Goal: Task Accomplishment & Management: Manage account settings

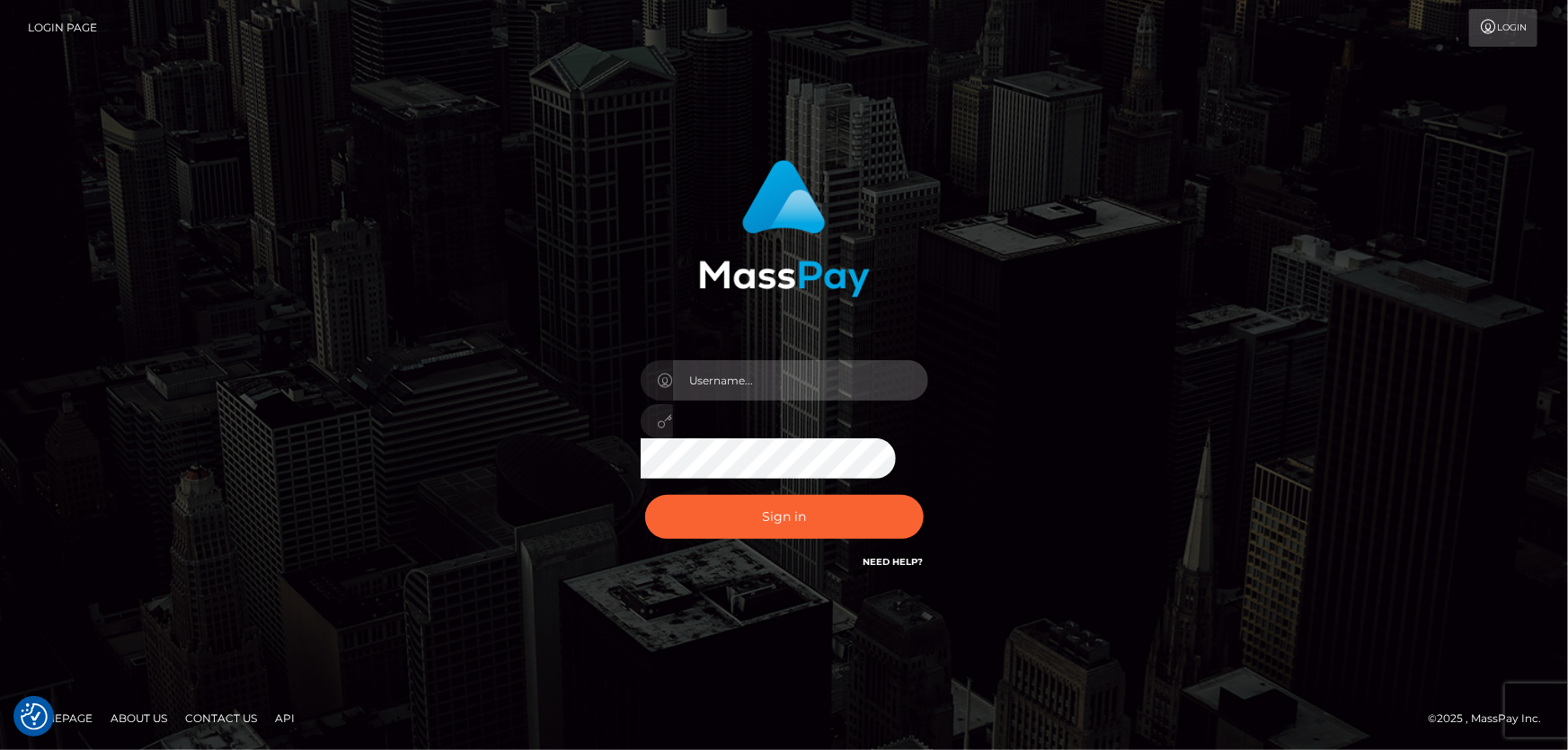
type input "Dan.Cirnat"
click at [923, 485] on div at bounding box center [761, 546] width 368 height 205
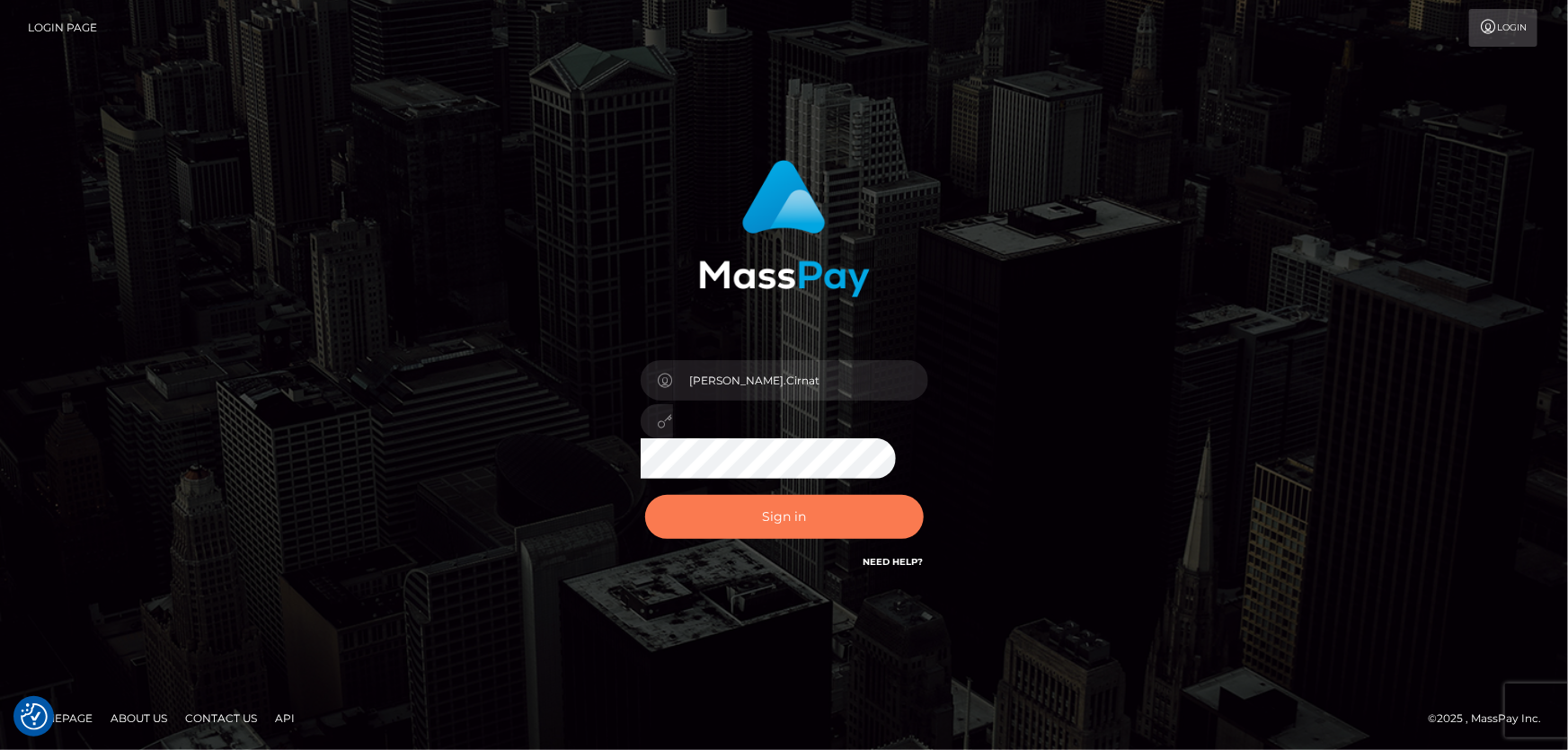
click at [767, 518] on button "Sign in" at bounding box center [784, 516] width 279 height 44
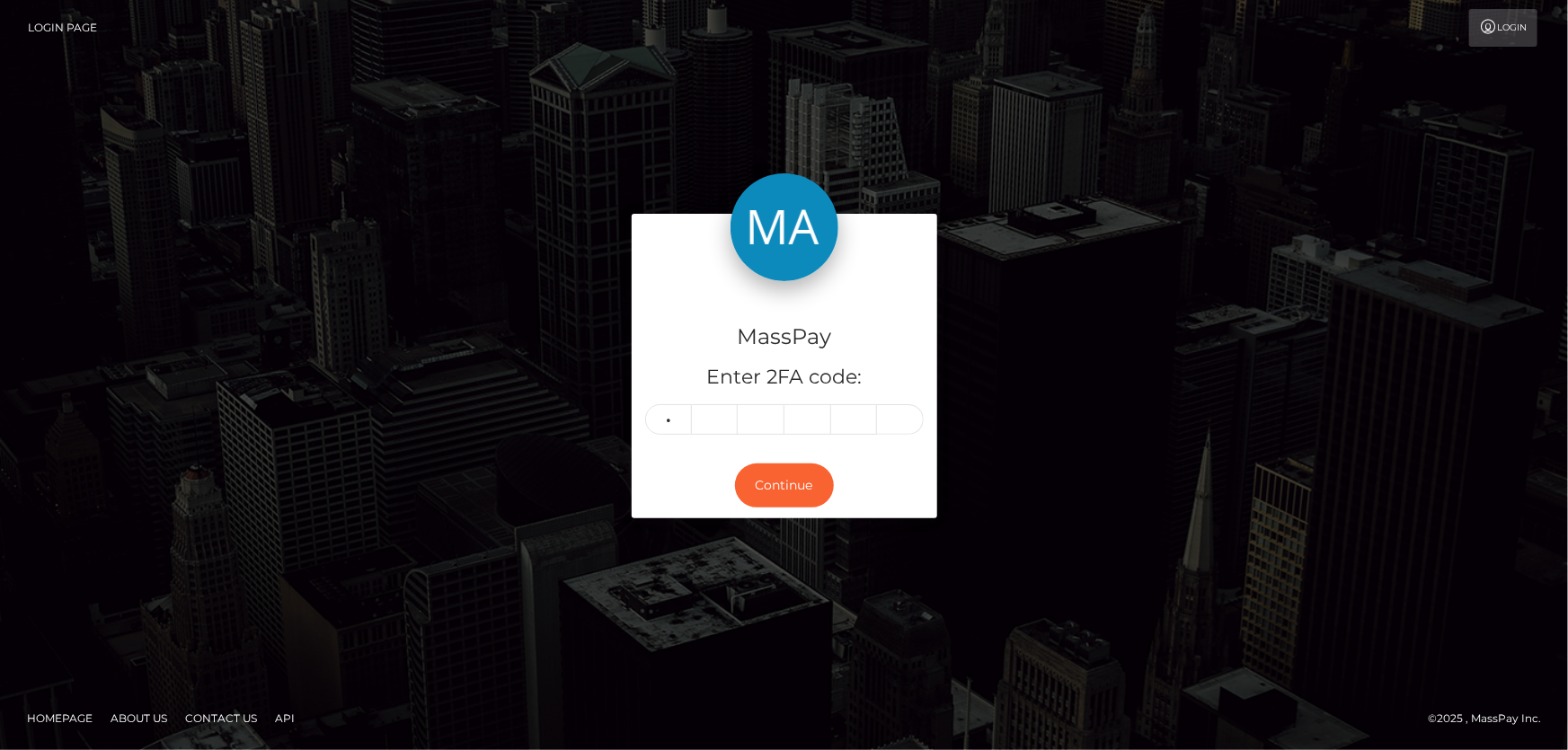
type input "6"
type input "8"
type input "1"
type input "8"
type input "1"
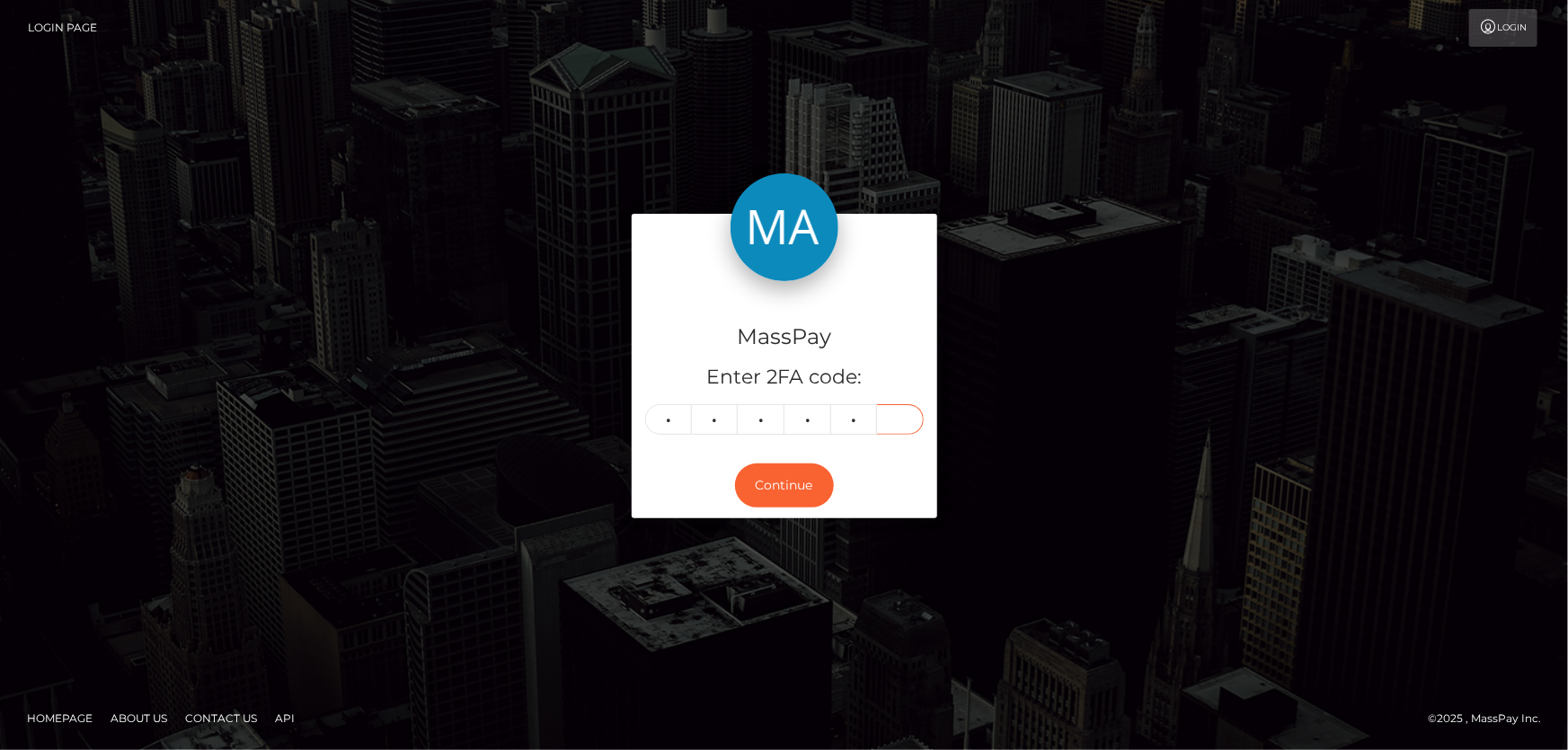
type input "1"
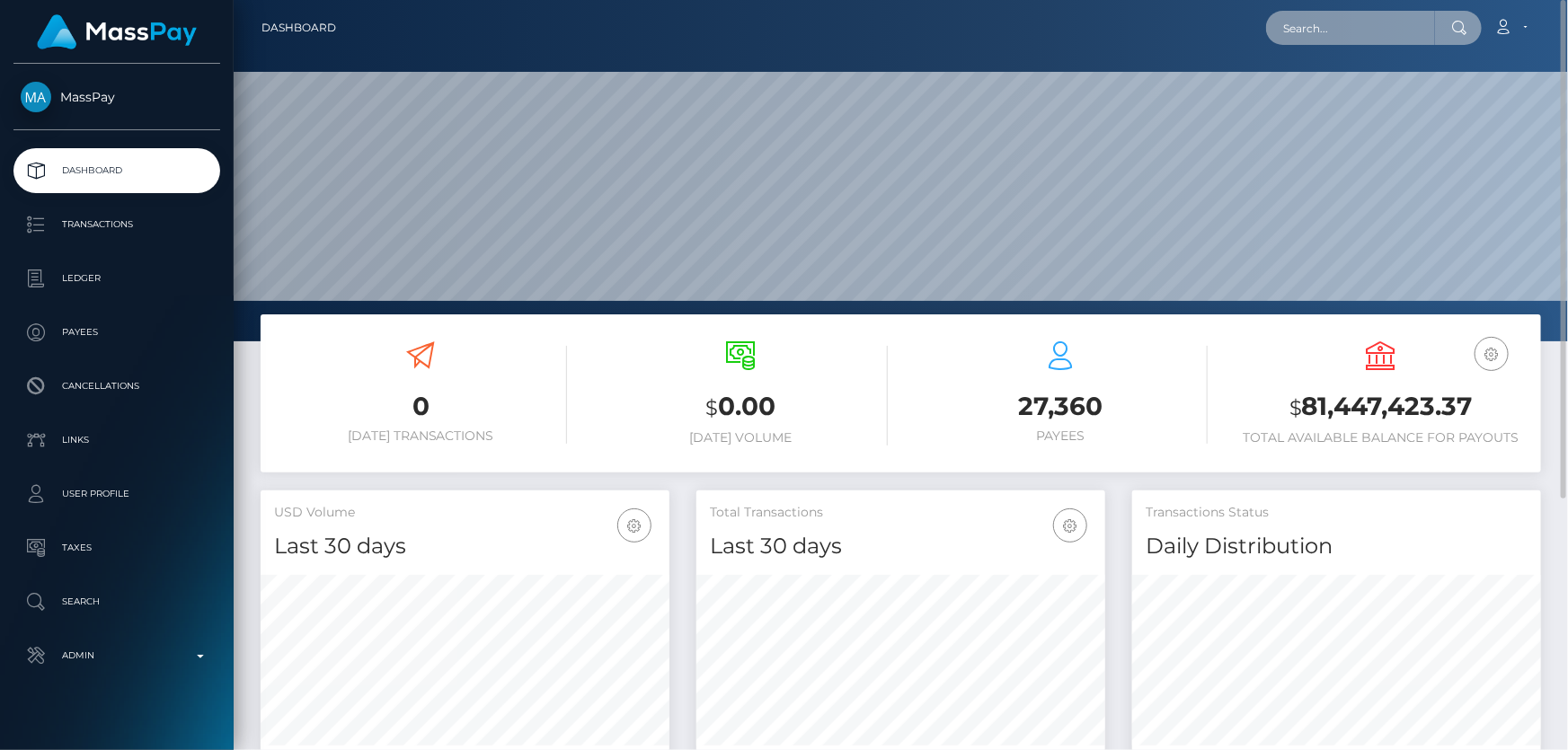
paste input "1318213448"
type input "1318213448"
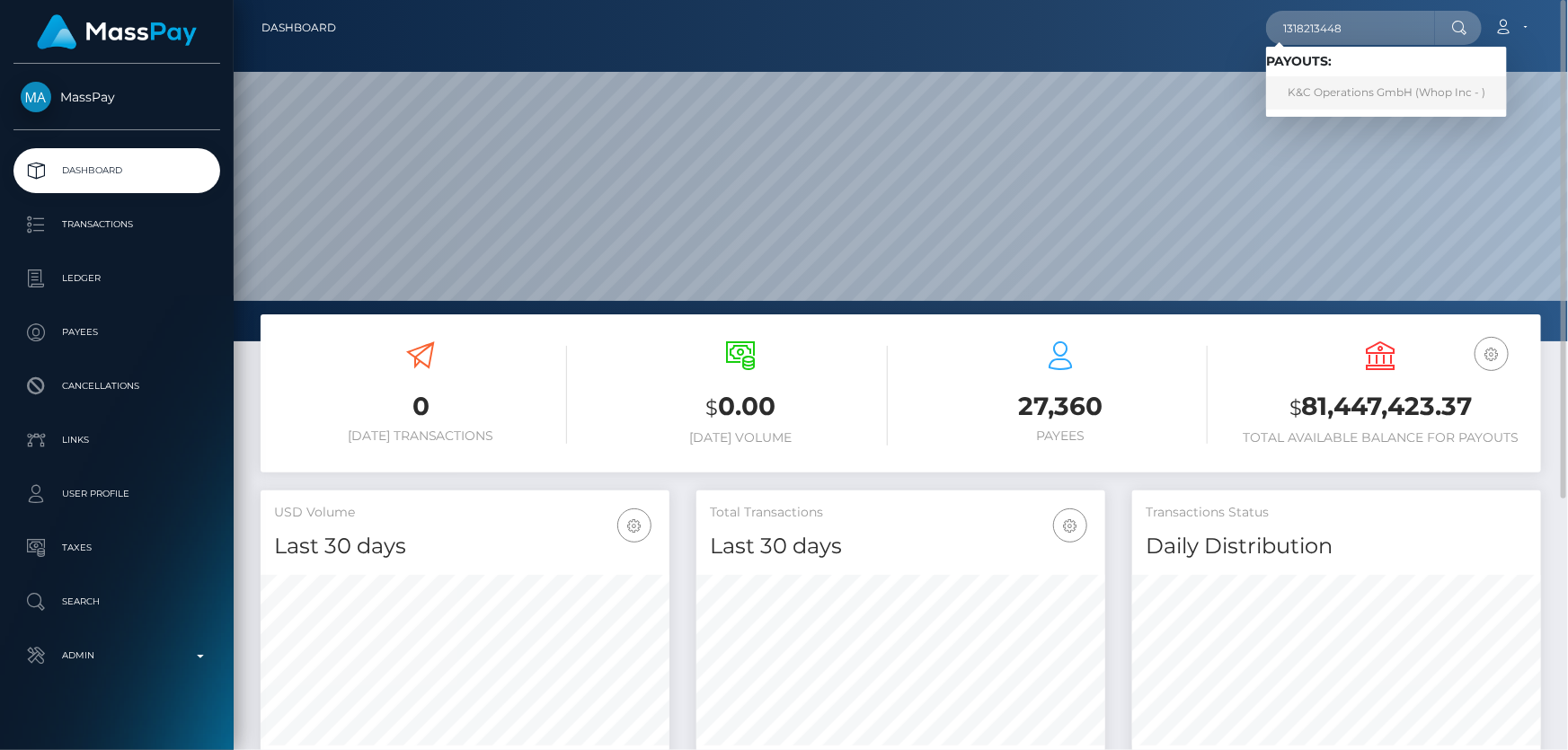
click at [1341, 85] on link "K&C Operations GmbH (Whop Inc - )" at bounding box center [1386, 93] width 241 height 33
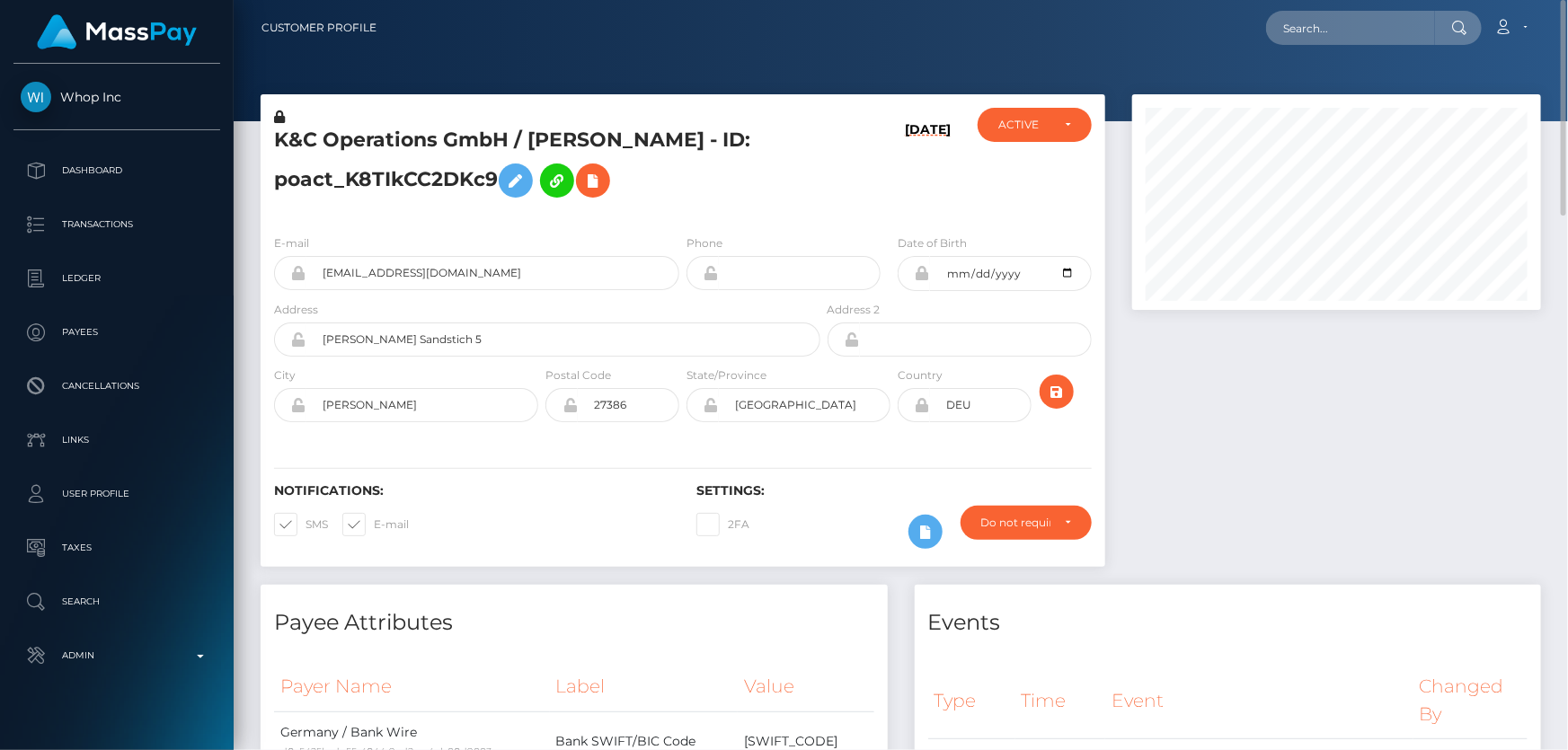
click at [396, 188] on h5 "K&C Operations GmbH / NICK CORDES - ID: poact_K8TIkCC2DKc9" at bounding box center [542, 166] width 537 height 80
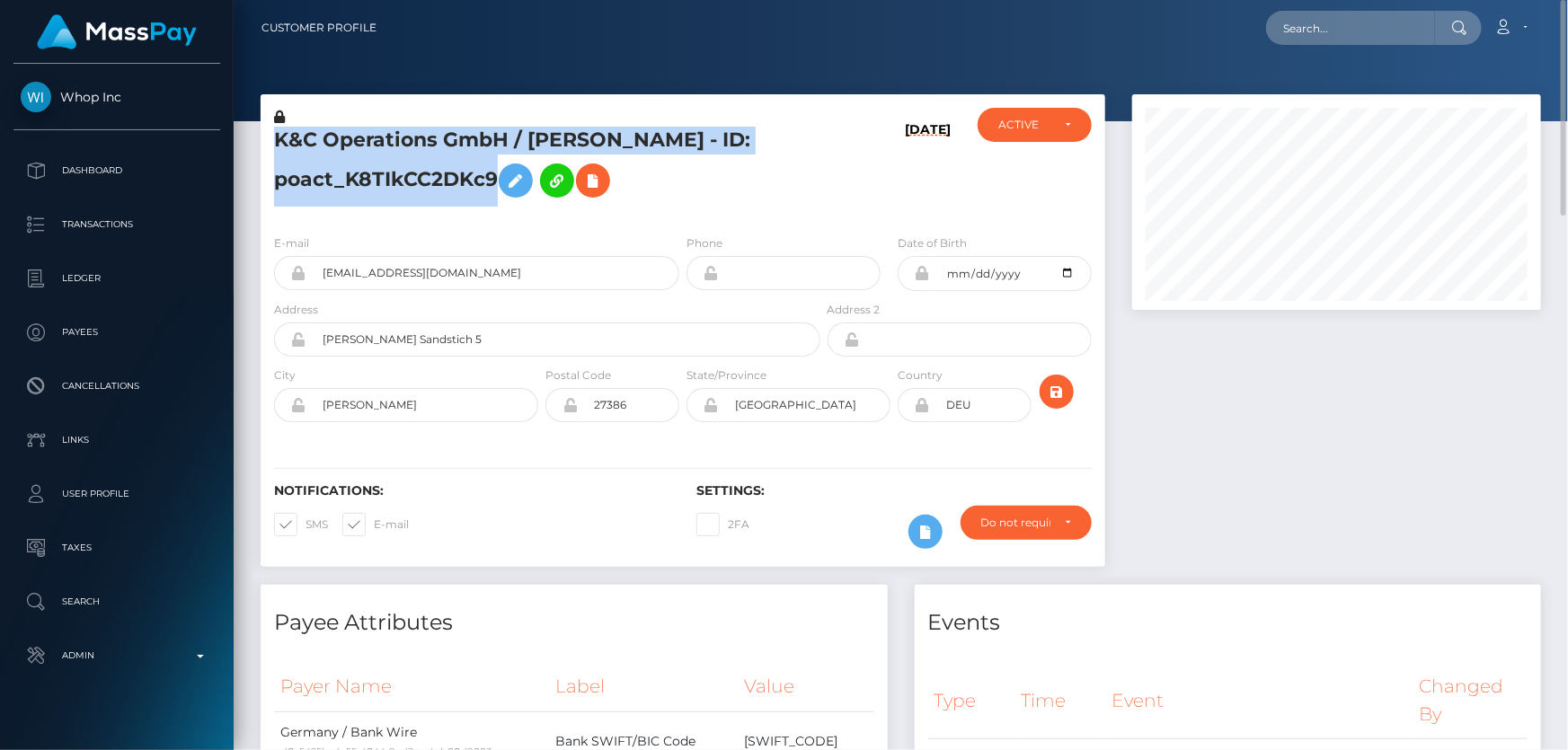
click at [396, 188] on h5 "K&C Operations GmbH / NICK CORDES - ID: poact_K8TIkCC2DKc9" at bounding box center [542, 166] width 537 height 80
copy h5 "K&C Operations GmbH / NICK CORDES - ID: poact_K8TIkCC2DKc9"
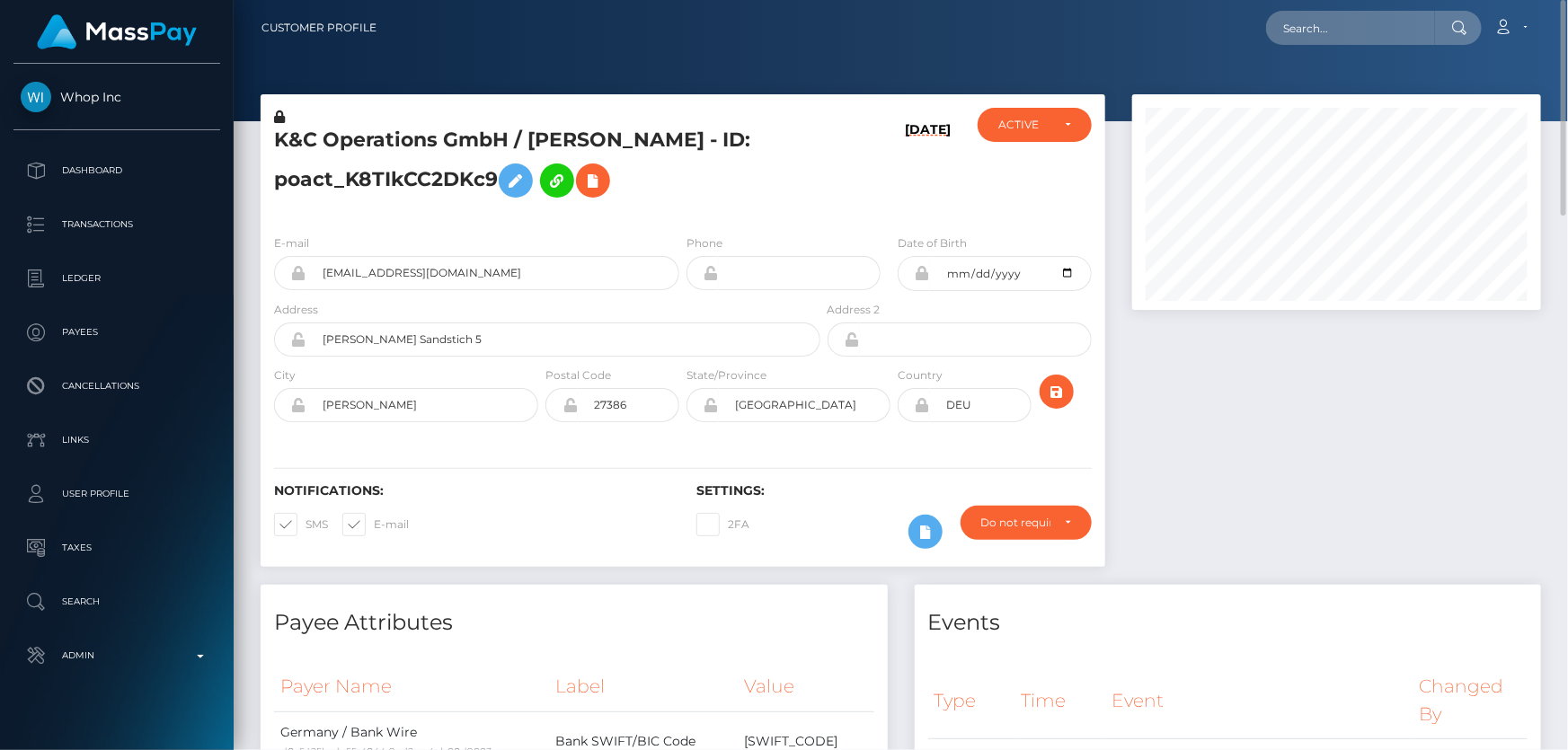
drag, startPoint x: 1249, startPoint y: 485, endPoint x: 1231, endPoint y: 485, distance: 18.0
click at [1249, 485] on div at bounding box center [1337, 339] width 436 height 491
drag, startPoint x: 508, startPoint y: 135, endPoint x: 269, endPoint y: 135, distance: 239.0
click at [269, 135] on div "K&C Operations GmbH / NICK CORDES - ID: poact_K8TIkCC2DKc9" at bounding box center [541, 164] width 563 height 113
drag, startPoint x: 303, startPoint y: 133, endPoint x: 865, endPoint y: 194, distance: 565.3
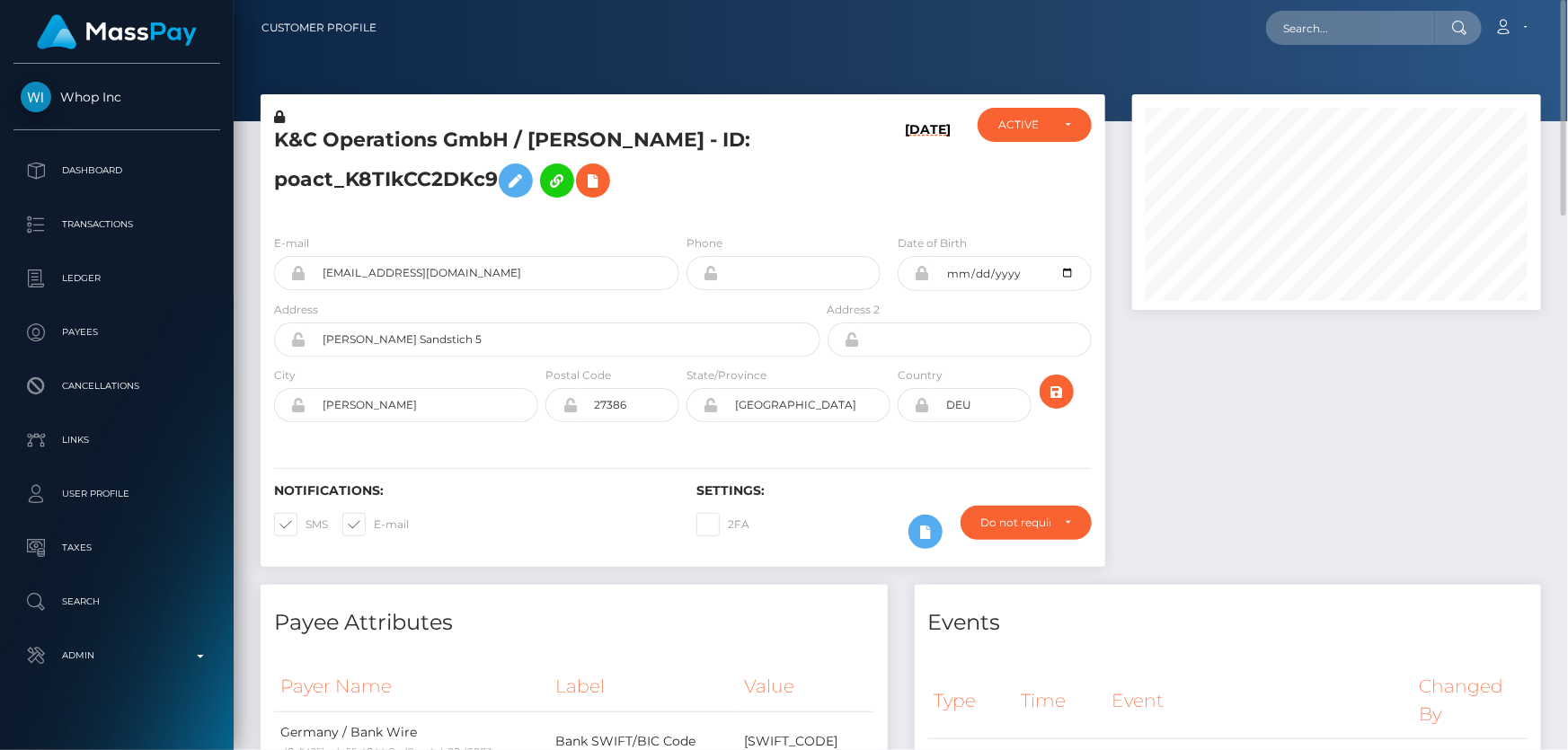
click at [865, 192] on div "08/13/25" at bounding box center [894, 164] width 141 height 113
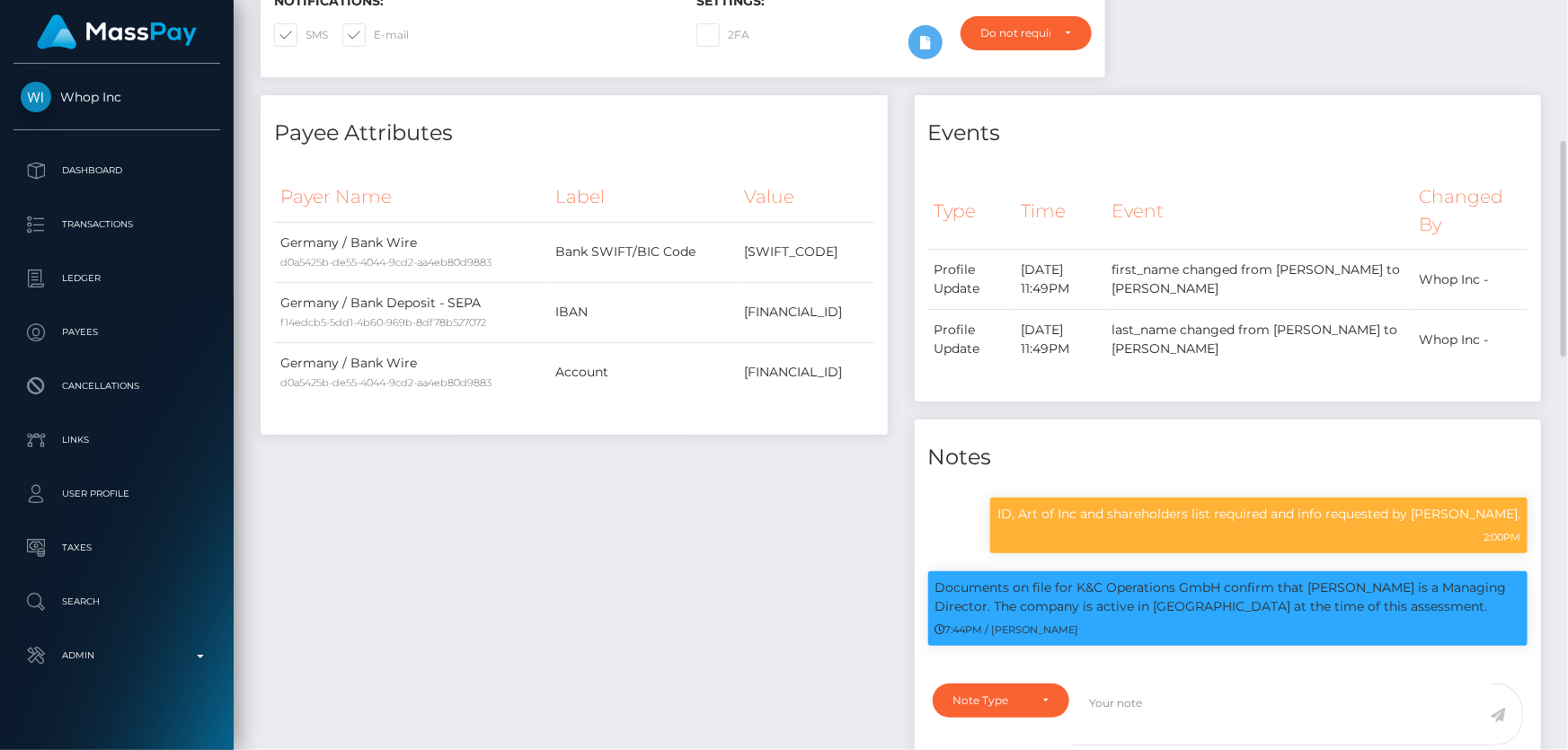
scroll to position [162, 0]
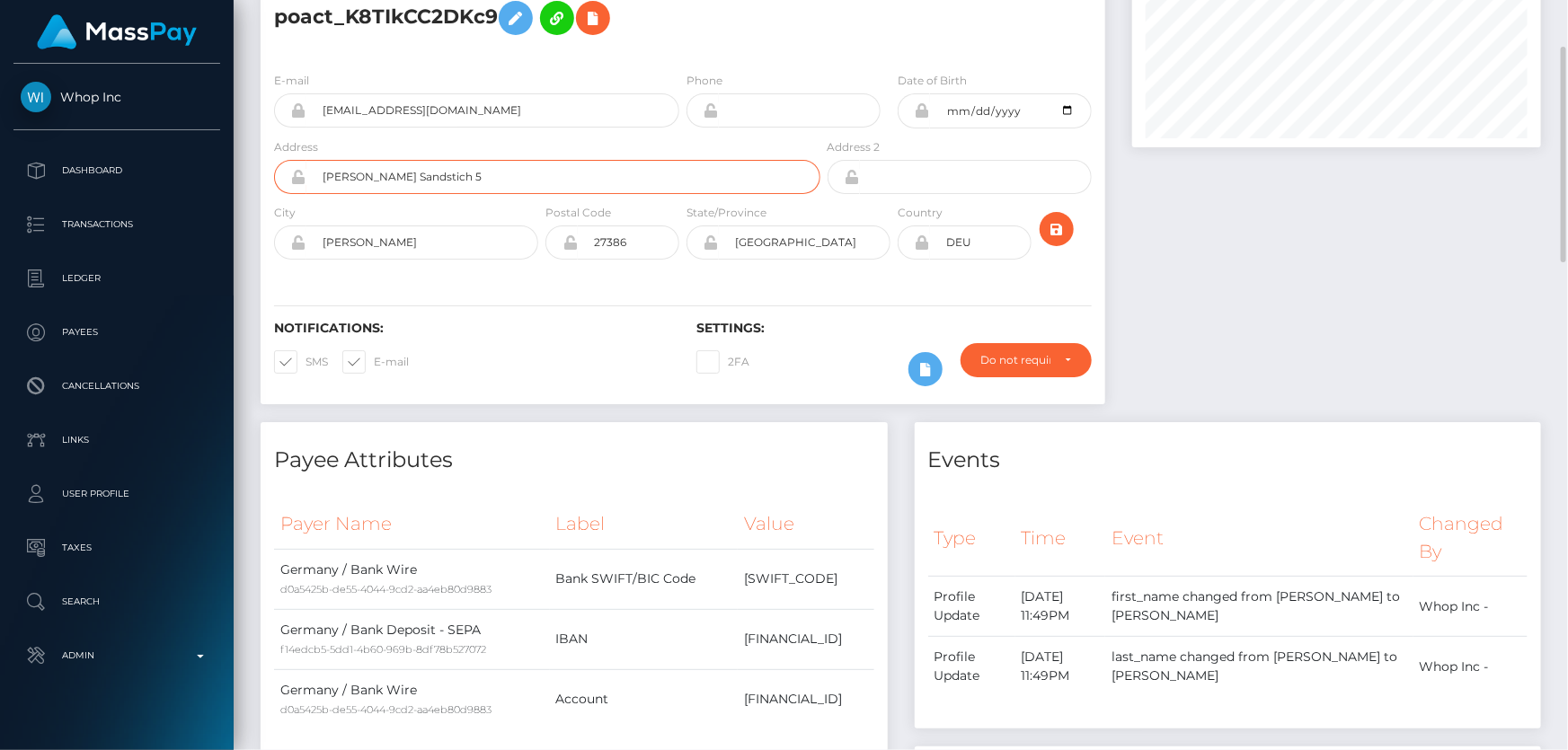
drag, startPoint x: 445, startPoint y: 182, endPoint x: 319, endPoint y: 174, distance: 126.3
click at [319, 174] on input "Jacobs Sandstich 5" at bounding box center [563, 177] width 514 height 34
click at [1267, 349] on div at bounding box center [1337, 177] width 436 height 491
drag, startPoint x: 368, startPoint y: 243, endPoint x: 301, endPoint y: 243, distance: 67.0
click at [301, 243] on div "Brockel" at bounding box center [406, 242] width 264 height 34
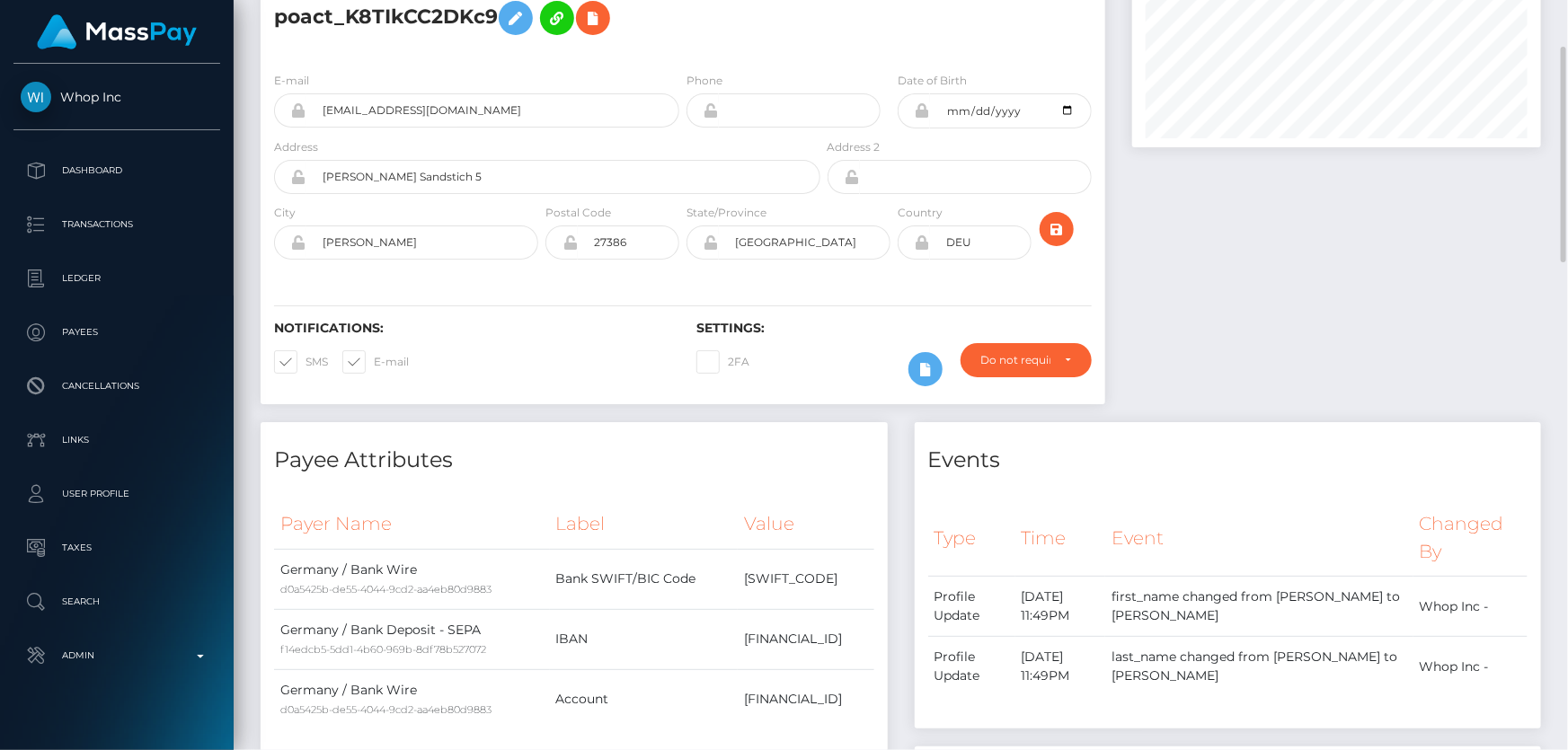
drag, startPoint x: 1299, startPoint y: 409, endPoint x: 1261, endPoint y: 398, distance: 39.6
click at [1299, 409] on div at bounding box center [1337, 177] width 436 height 491
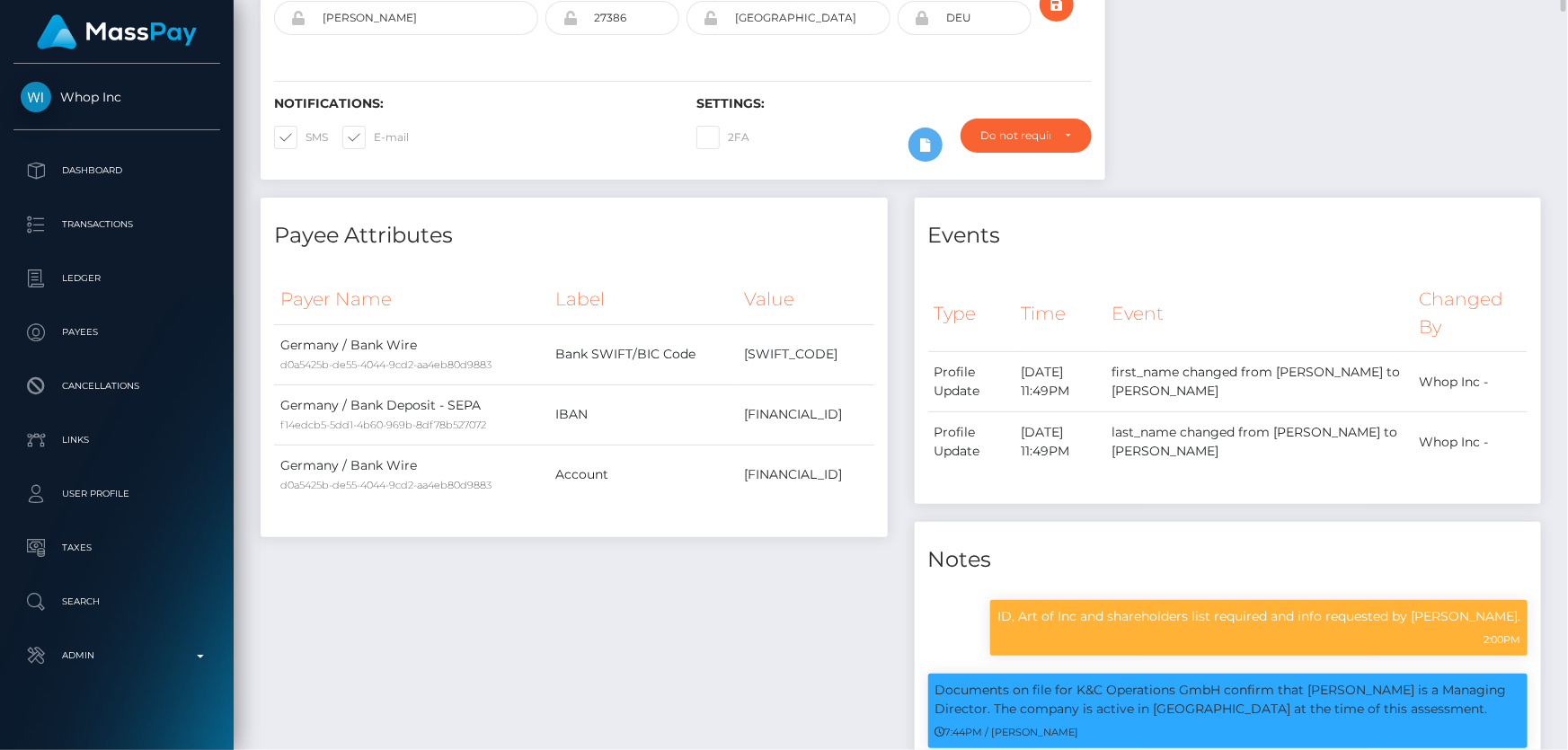
scroll to position [0, 0]
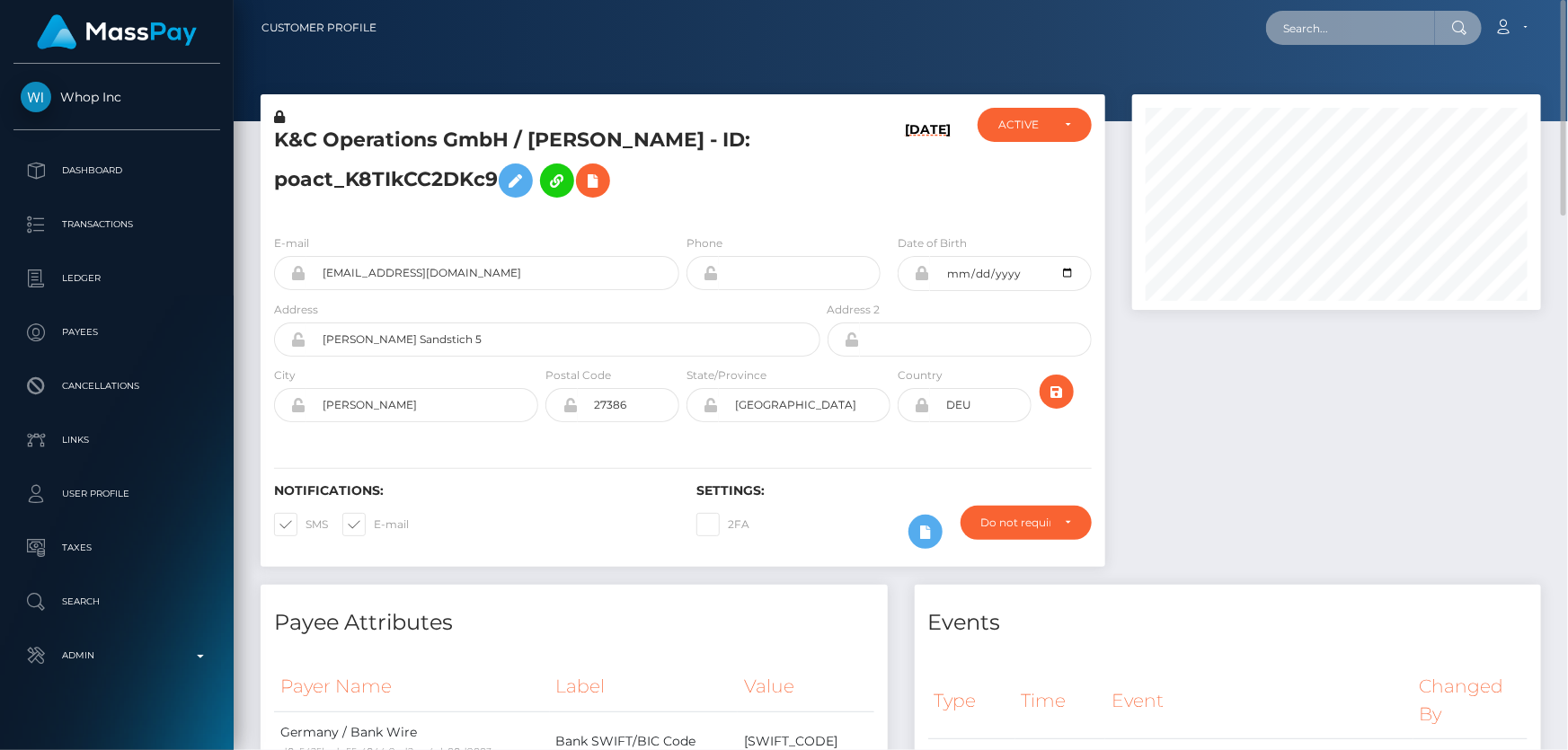
paste input "1318399338"
type input "1318399338"
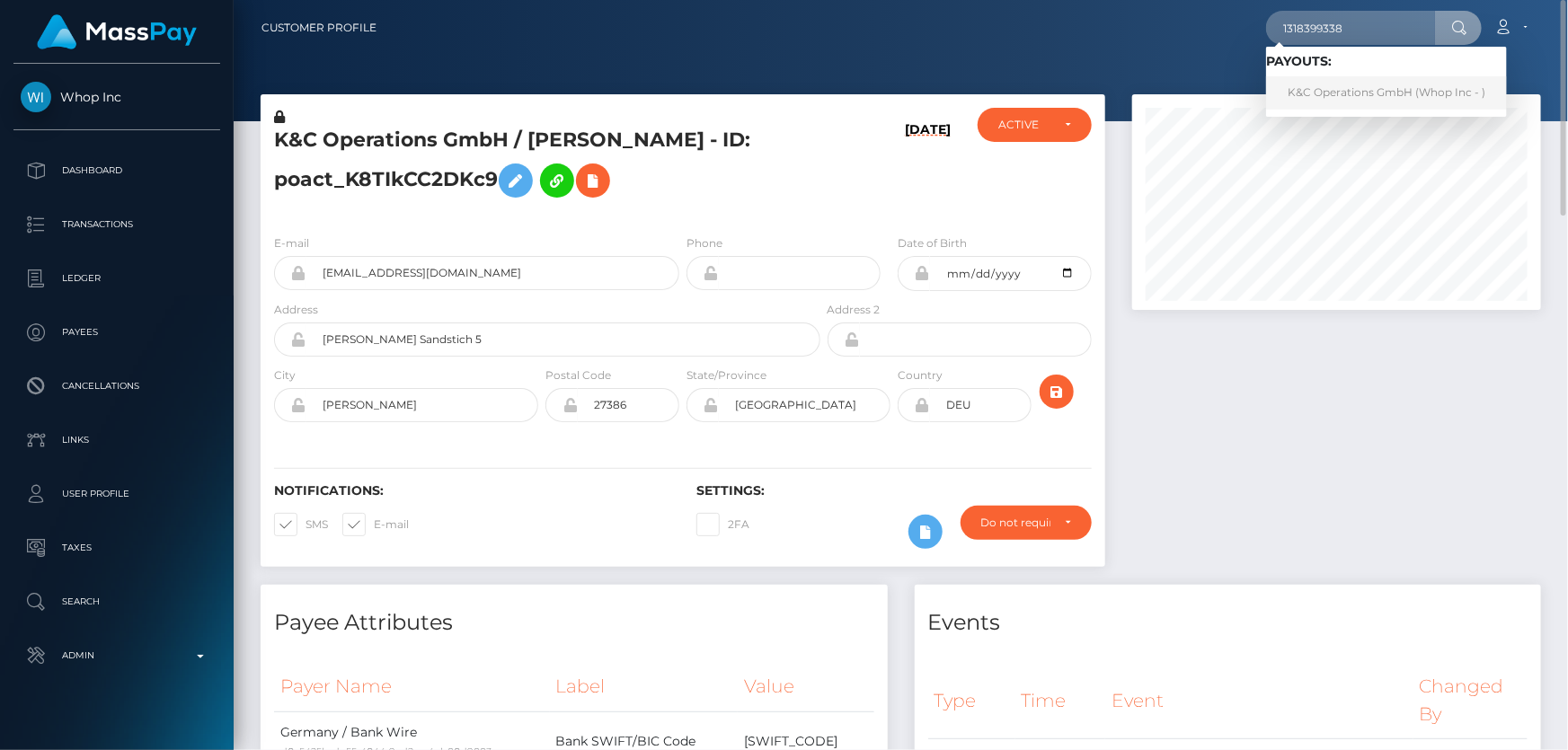
click at [1355, 90] on link "K&C Operations GmbH (Whop Inc - )" at bounding box center [1386, 93] width 241 height 33
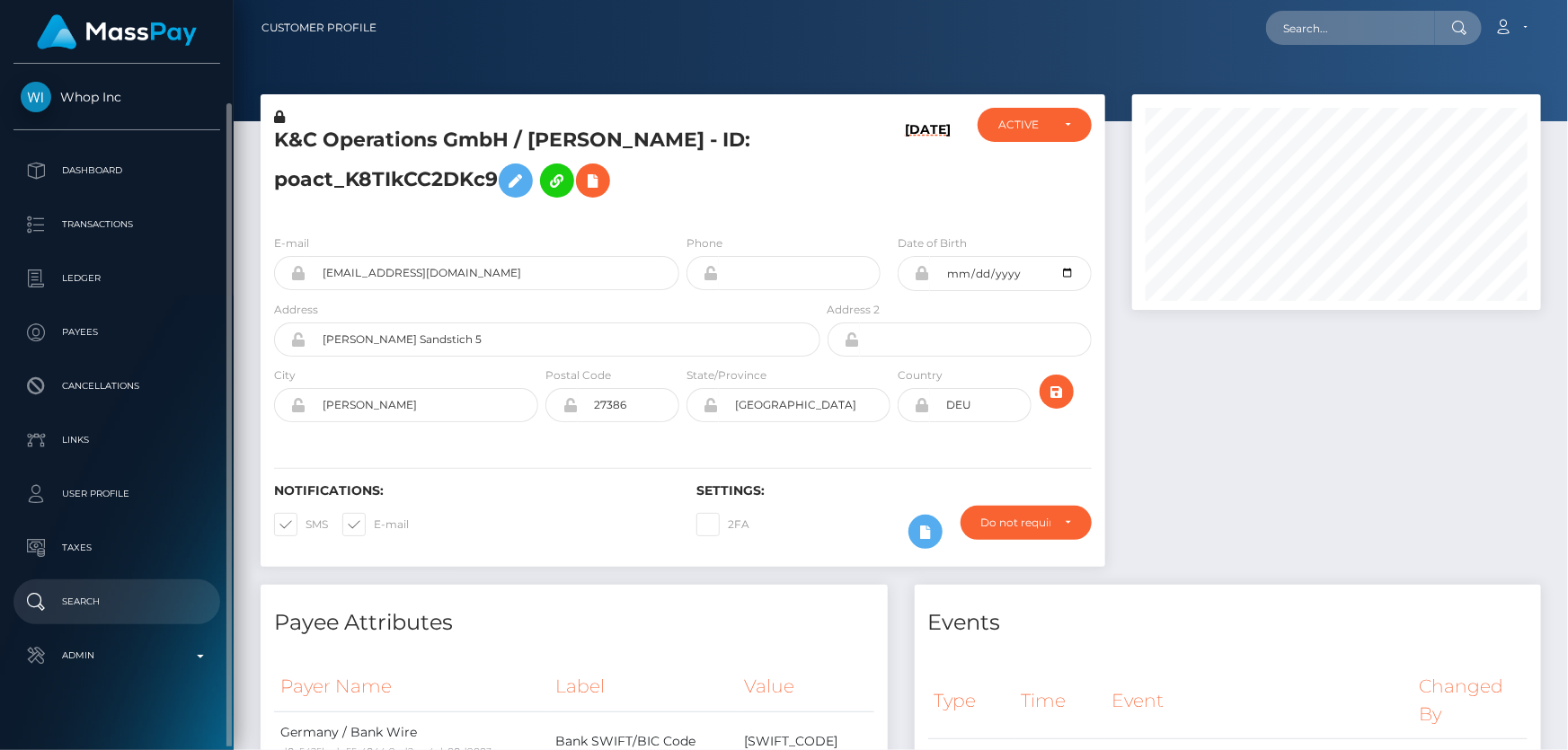
scroll to position [19, 0]
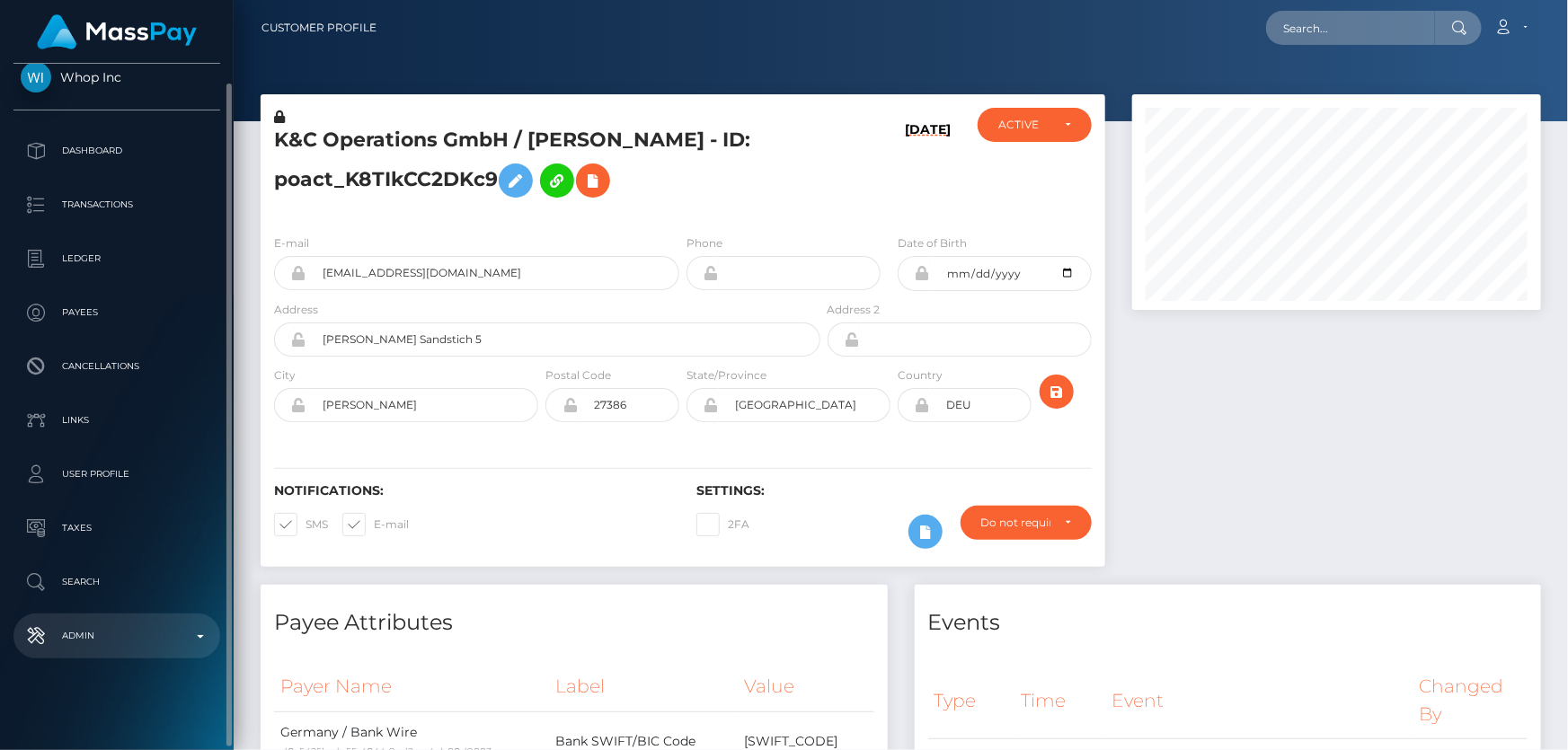
click at [146, 631] on p "Admin" at bounding box center [117, 635] width 192 height 27
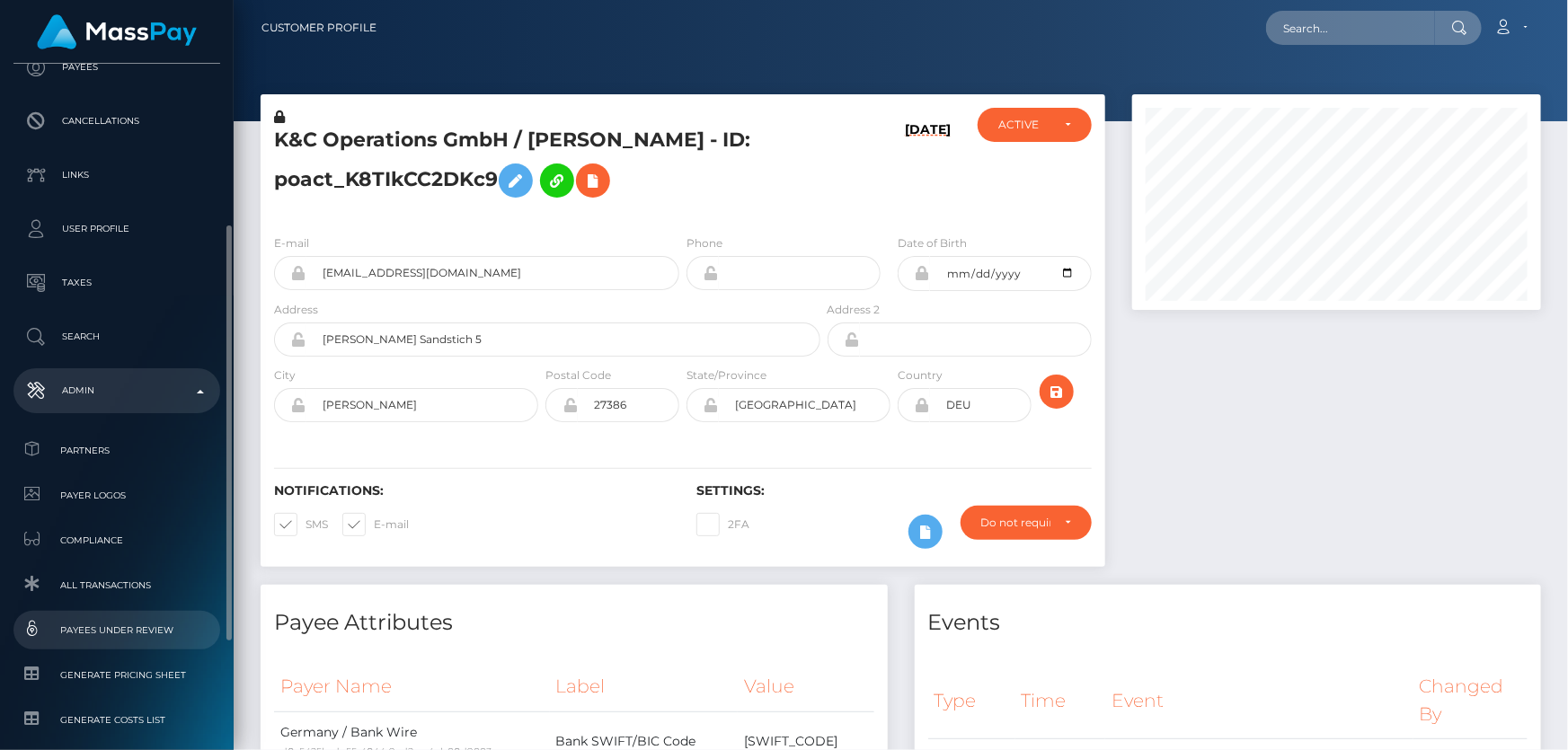
click at [153, 620] on span "Payees under Review" at bounding box center [117, 630] width 192 height 20
